Goal: Information Seeking & Learning: Learn about a topic

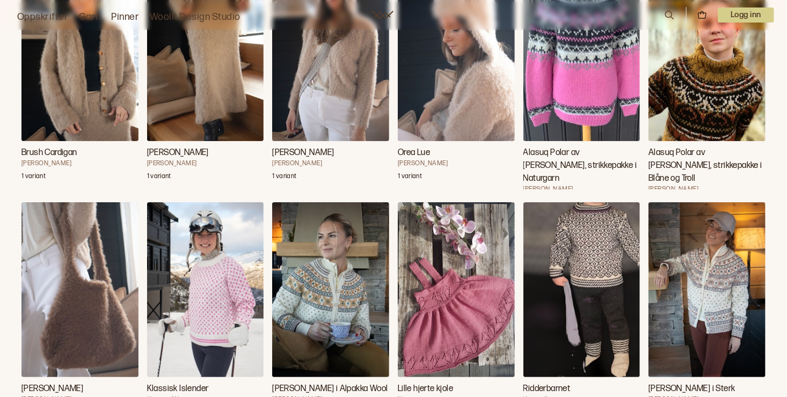
scroll to position [5329, 0]
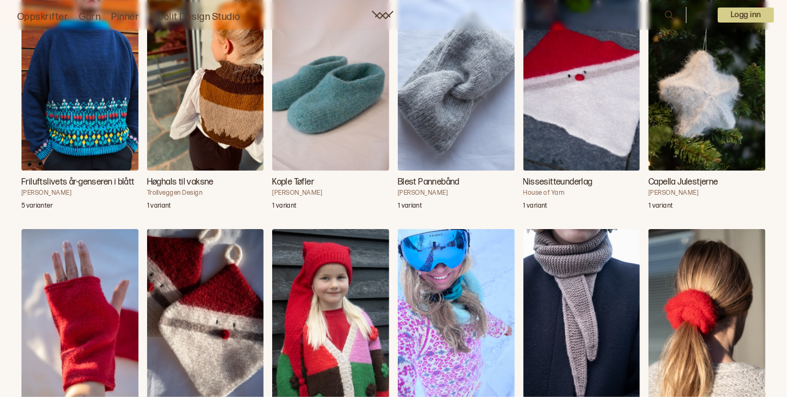
scroll to position [9321, 0]
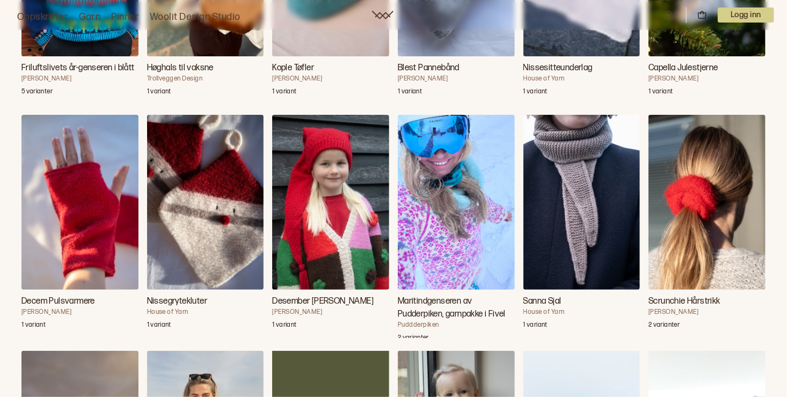
click at [341, 217] on img "Desember Nisselue" at bounding box center [330, 202] width 117 height 175
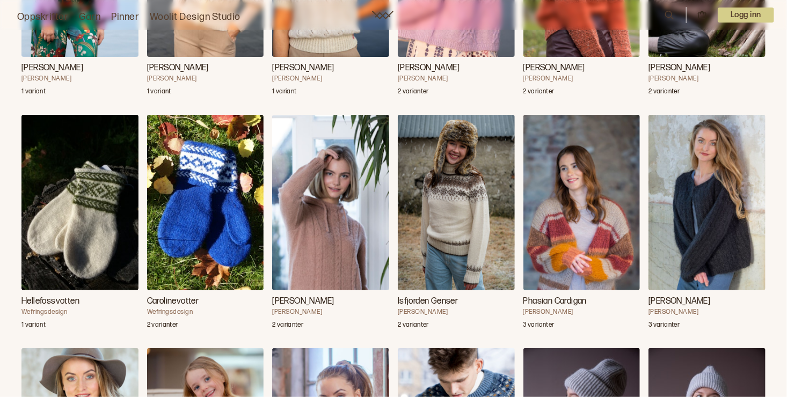
scroll to position [19701, 0]
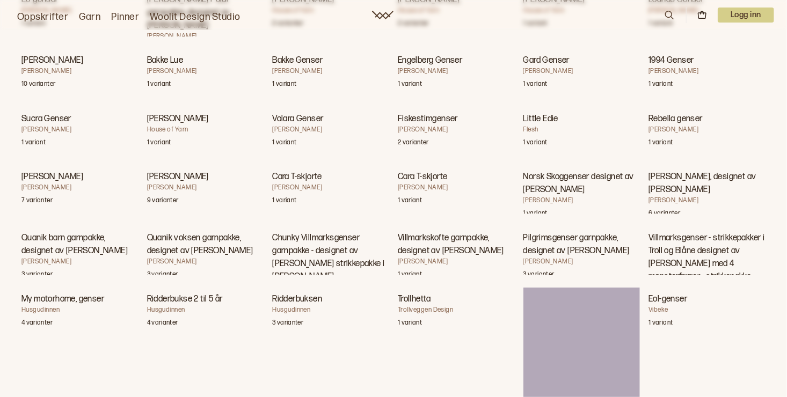
scroll to position [31186, 0]
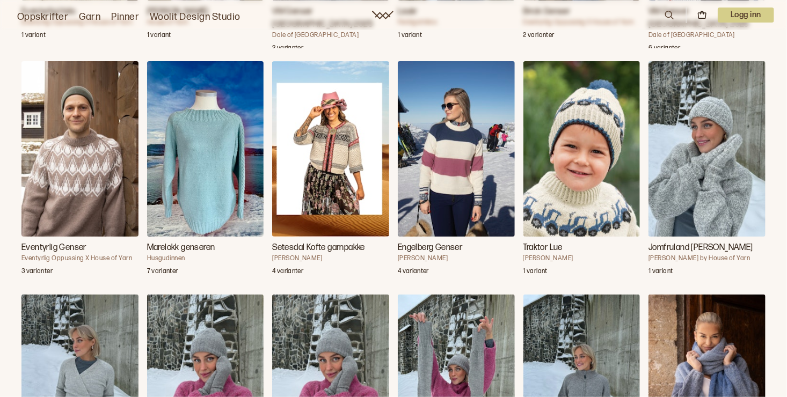
scroll to position [31930, 0]
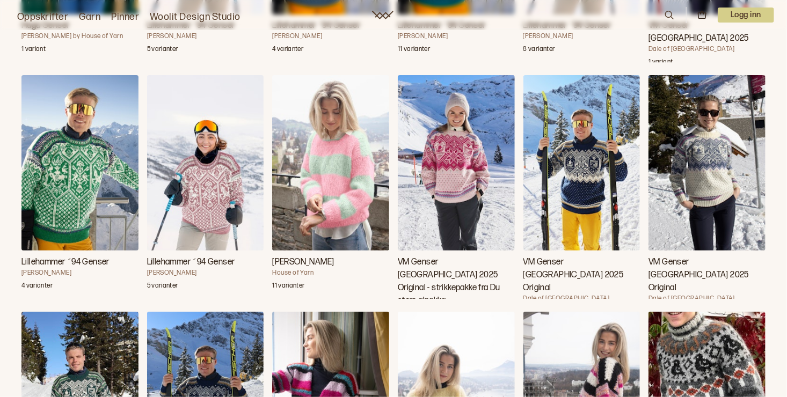
scroll to position [32860, 0]
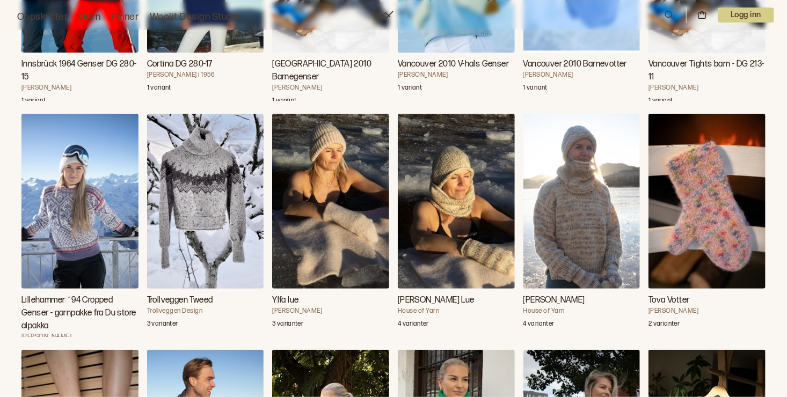
scroll to position [37075, 0]
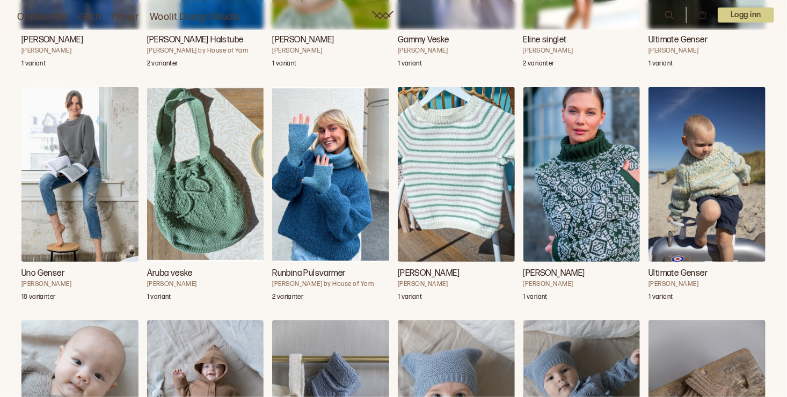
scroll to position [42956, 0]
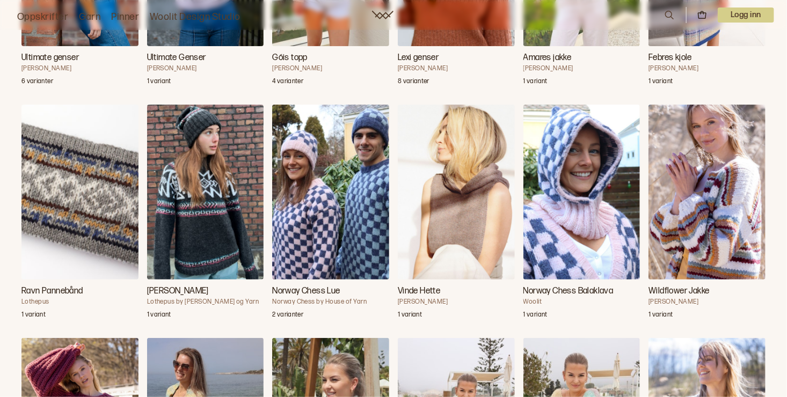
scroll to position [49270, 0]
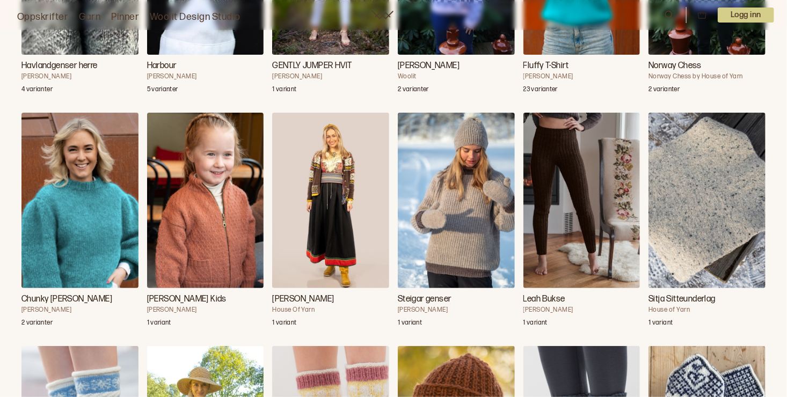
scroll to position [50423, 0]
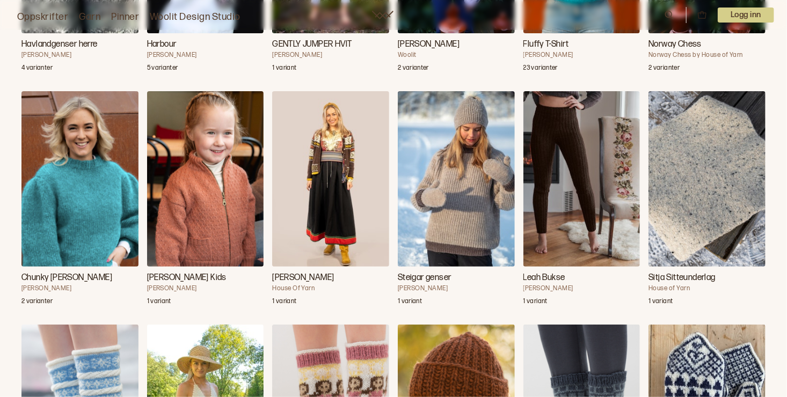
click at [576, 136] on img "Leah Bukse" at bounding box center [581, 178] width 117 height 175
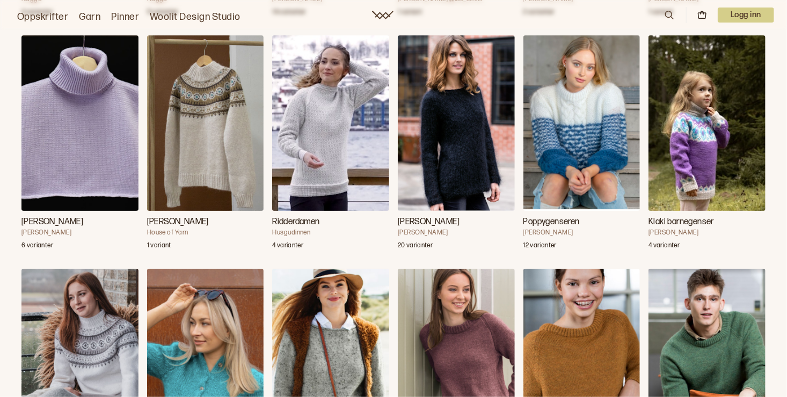
scroll to position [53383, 0]
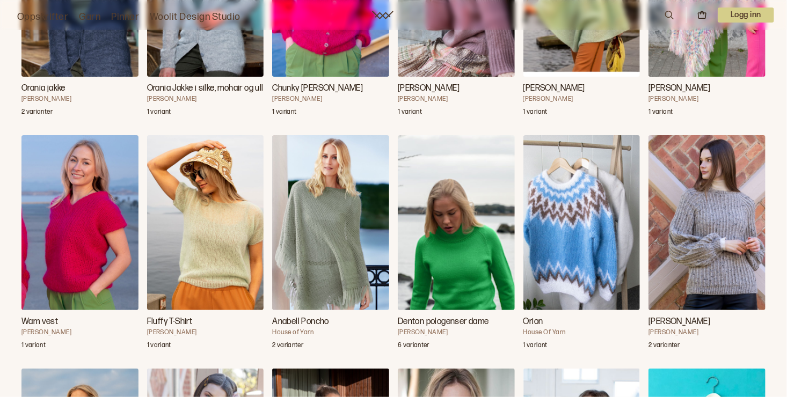
scroll to position [57134, 0]
